Goal: Information Seeking & Learning: Learn about a topic

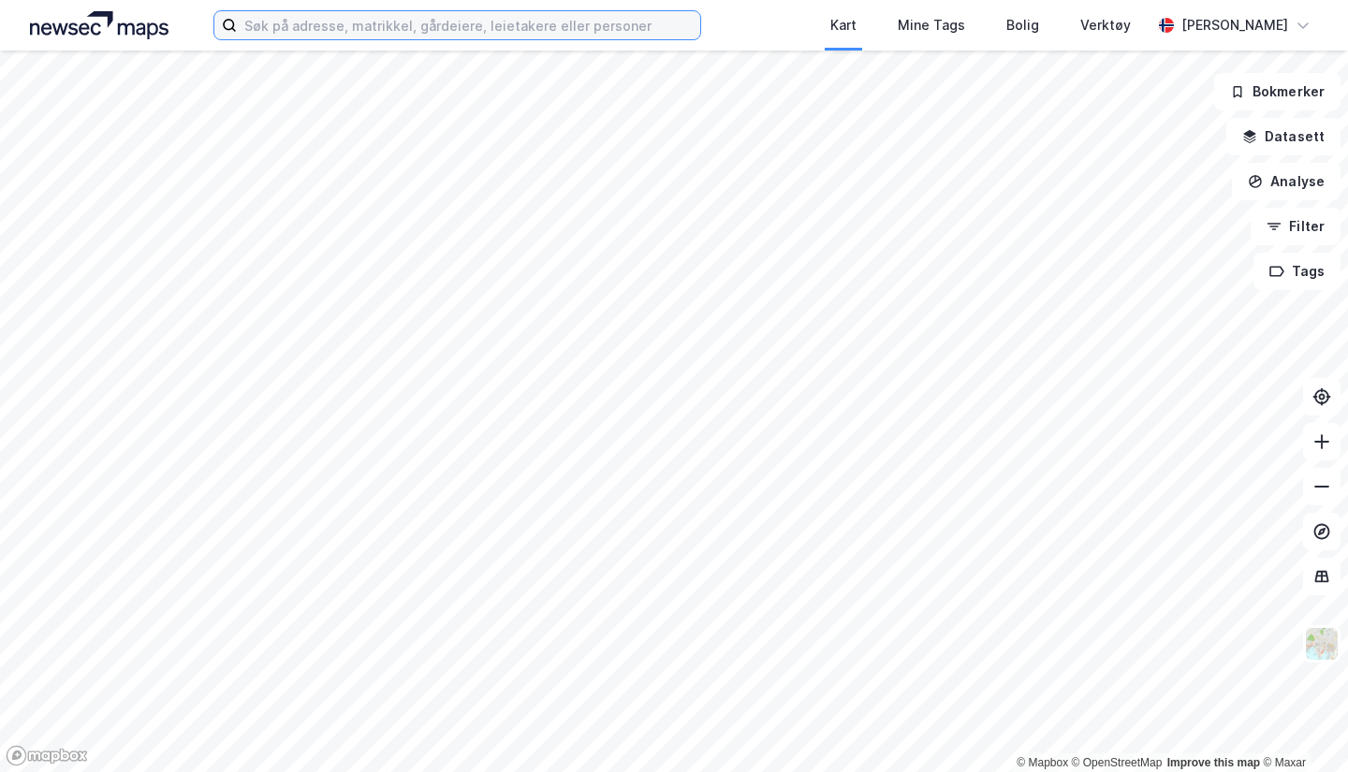
click at [531, 24] on input at bounding box center [468, 25] width 463 height 28
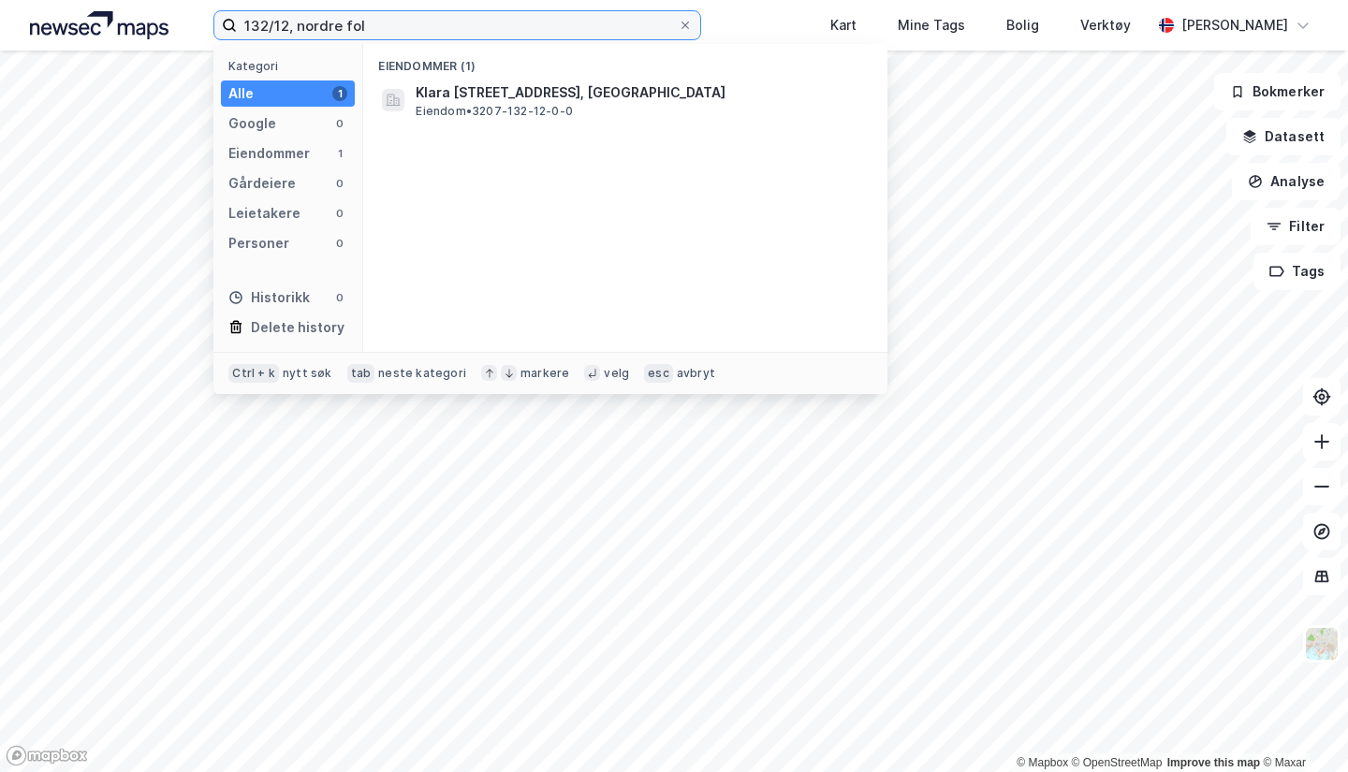
type input "132/12, nordre fol"
click at [515, 99] on span "Klara [STREET_ADDRESS], [GEOGRAPHIC_DATA]" at bounding box center [640, 92] width 449 height 22
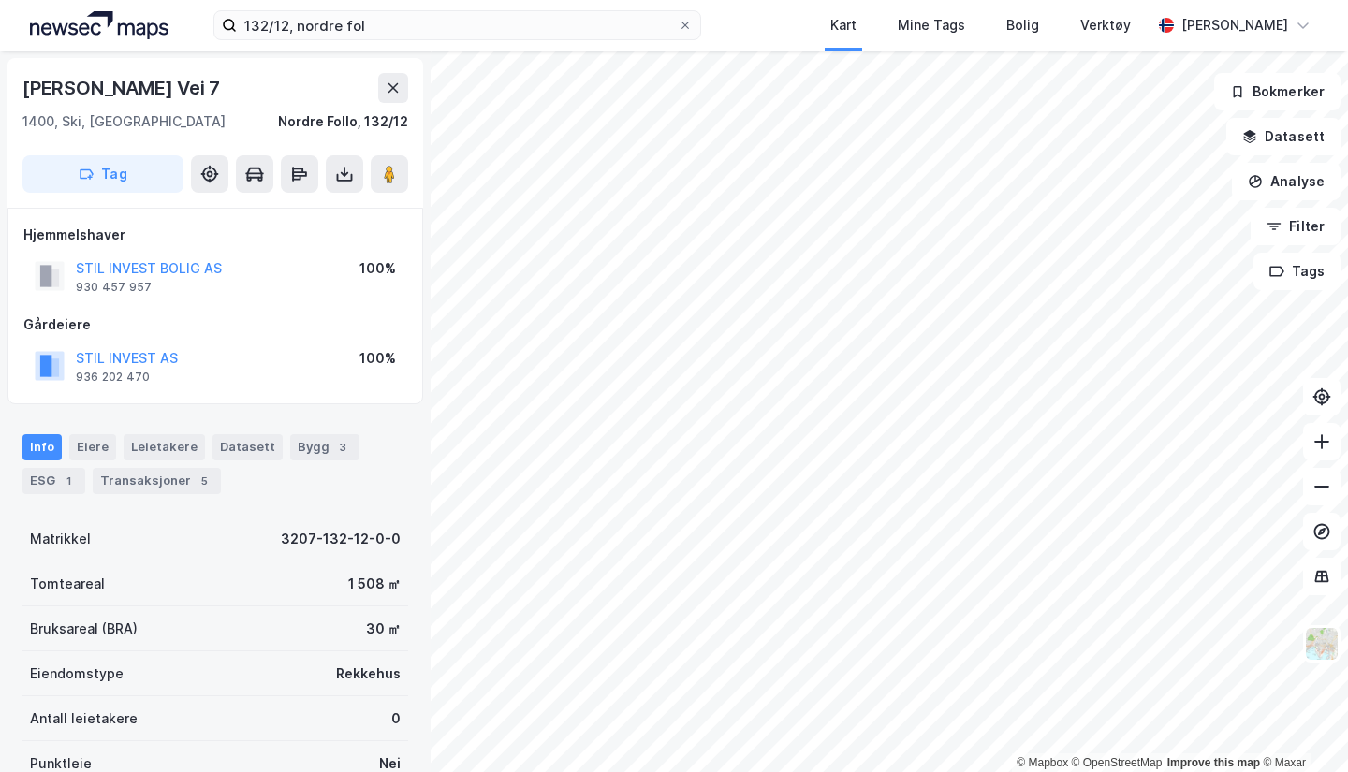
drag, startPoint x: 104, startPoint y: 86, endPoint x: 29, endPoint y: 87, distance: 74.9
click at [29, 87] on div "[PERSON_NAME] Vei 7" at bounding box center [215, 88] width 386 height 30
copy div "[PERSON_NAME] Vei 7"
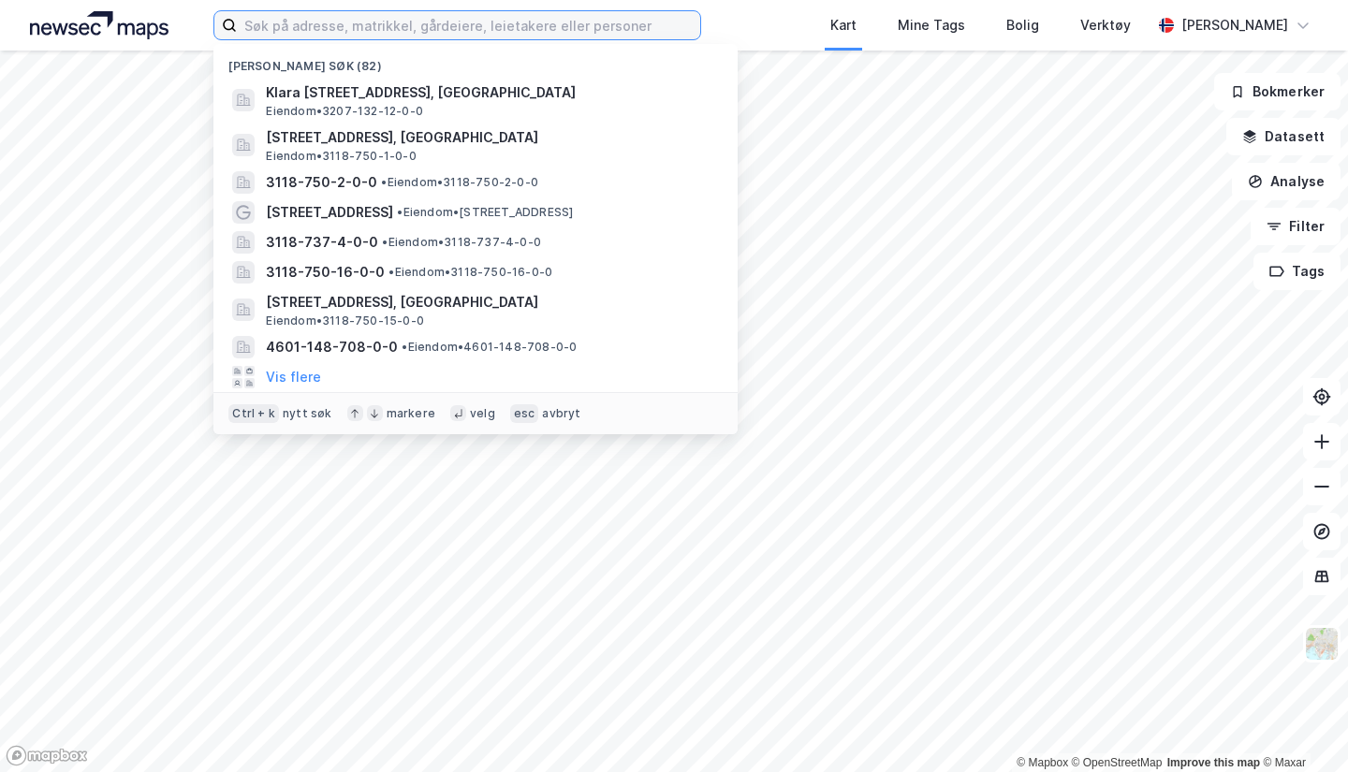
click at [549, 16] on input at bounding box center [468, 25] width 463 height 28
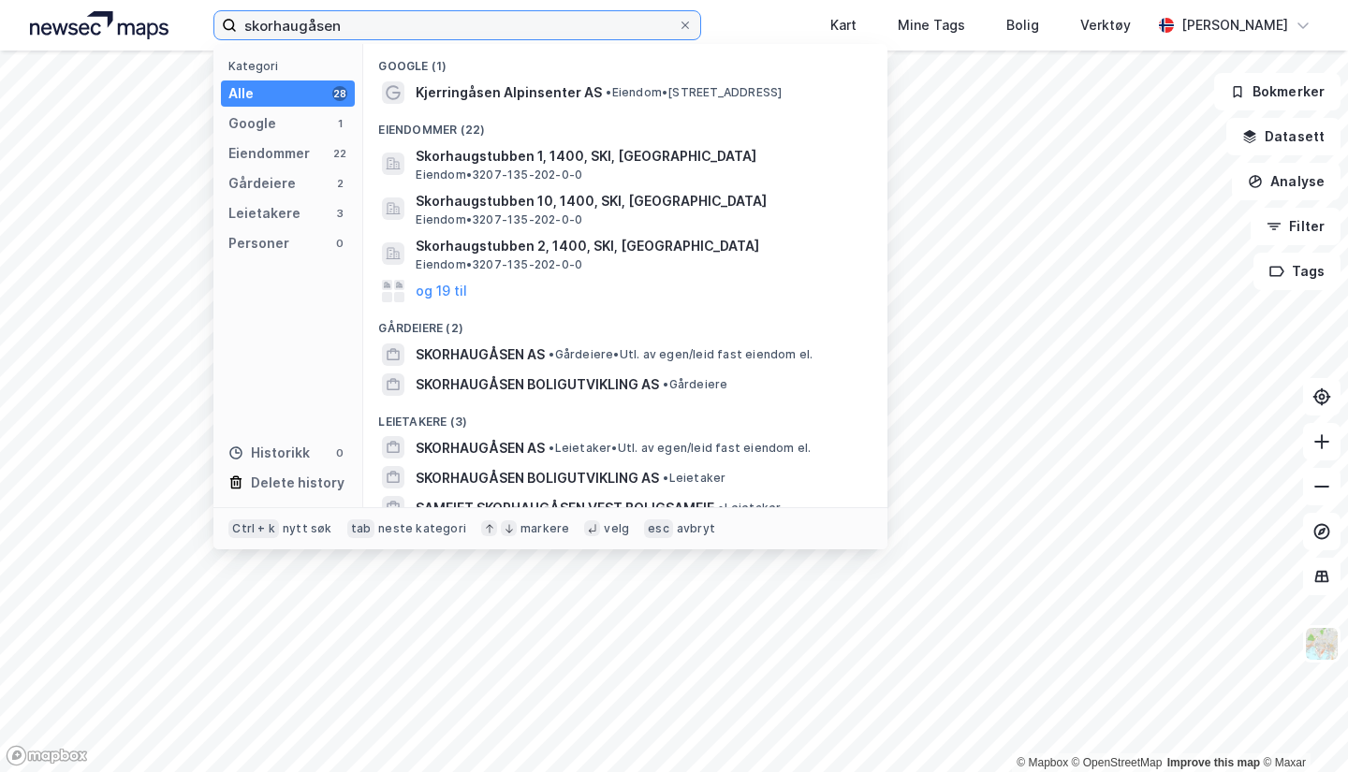
type input "skorhaugåsen"
click at [533, 163] on span "Skorhaugstubben 1, 1400, SKI, NORDRE FOLLO" at bounding box center [640, 156] width 449 height 22
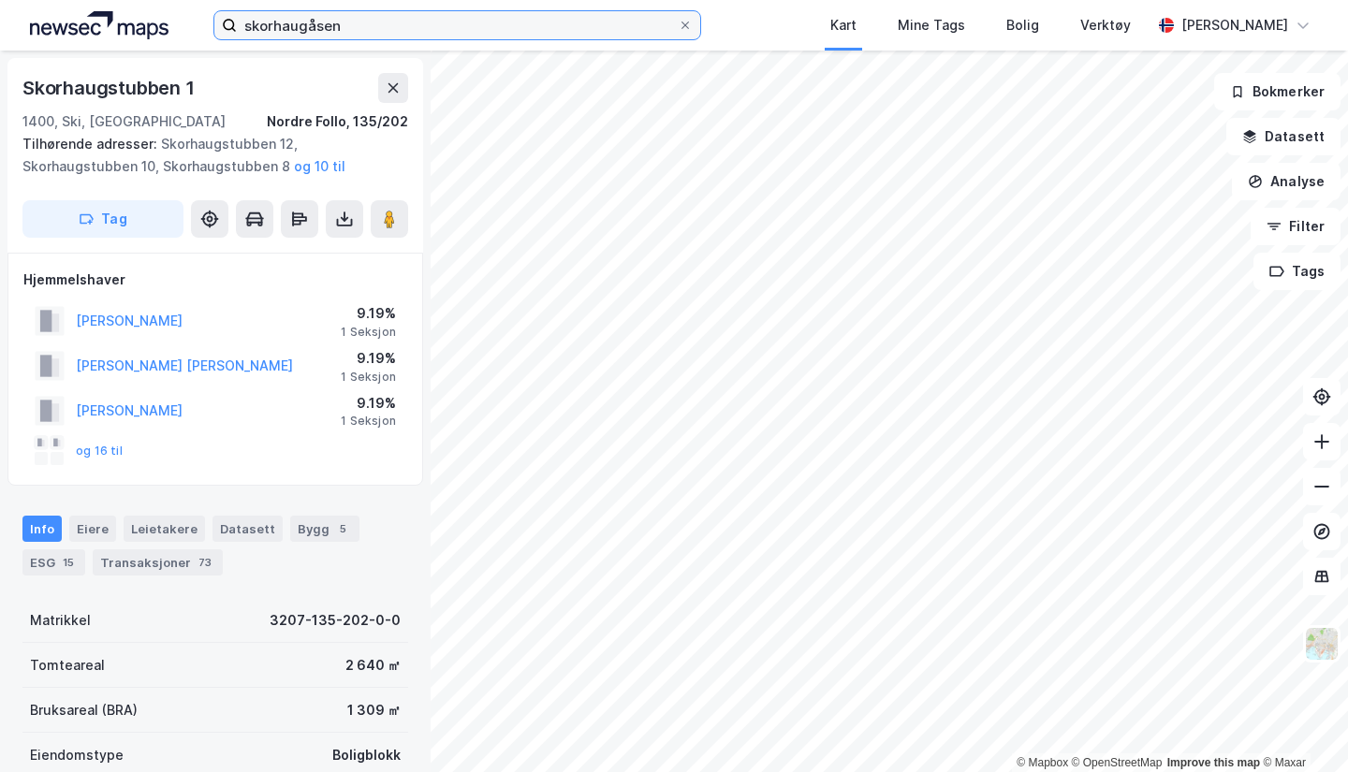
click at [310, 17] on input "skorhaugåsen" at bounding box center [457, 25] width 441 height 28
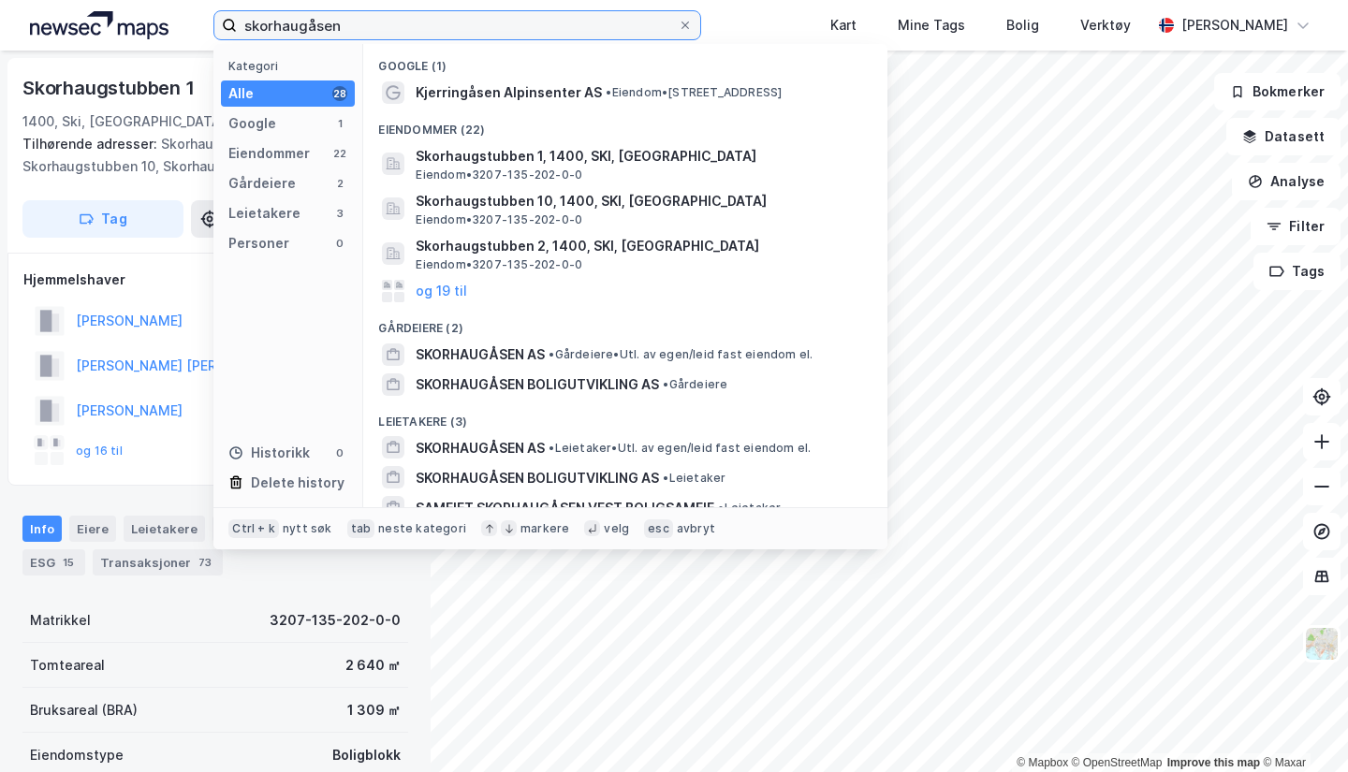
click at [310, 17] on input "skorhaugåsen" at bounding box center [457, 25] width 441 height 28
